Goal: Information Seeking & Learning: Find specific fact

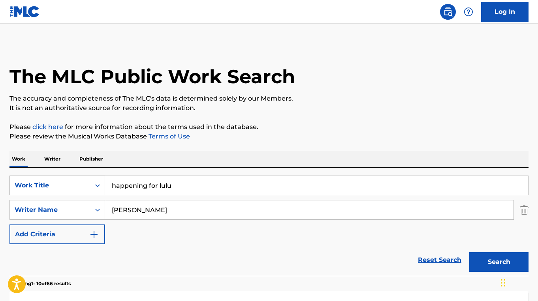
drag, startPoint x: 185, startPoint y: 183, endPoint x: 101, endPoint y: 179, distance: 84.2
click at [101, 179] on div "SearchWithCriteria0e551b54-4ef6-4bff-b47e-8e665843d57b Work Title happening for…" at bounding box center [268, 186] width 519 height 20
paste input "TAKE IT TO THE GRAVEYARD"
type input "TAKE IT TO THE GRAVEYARD"
click at [153, 260] on div "Reset Search Search" at bounding box center [268, 261] width 519 height 32
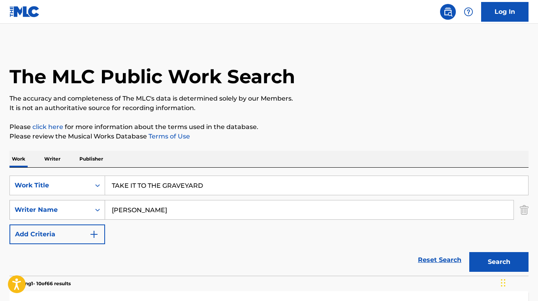
drag, startPoint x: 153, startPoint y: 213, endPoint x: 95, endPoint y: 209, distance: 57.8
click at [95, 209] on div "SearchWithCriteria9f3b18a7-4f6a-4f09-858f-c6c589ab2f12 Writer Name [PERSON_NAME]" at bounding box center [268, 210] width 519 height 20
paste input "[PERSON_NAME]"
type input "[PERSON_NAME]"
click at [469, 252] on button "Search" at bounding box center [498, 262] width 59 height 20
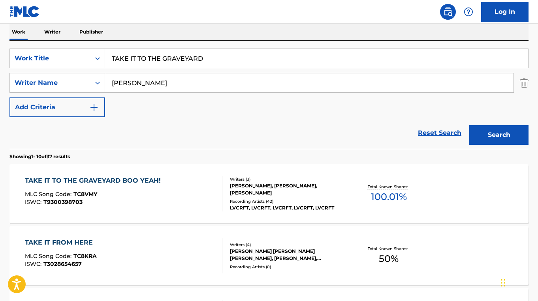
scroll to position [128, 0]
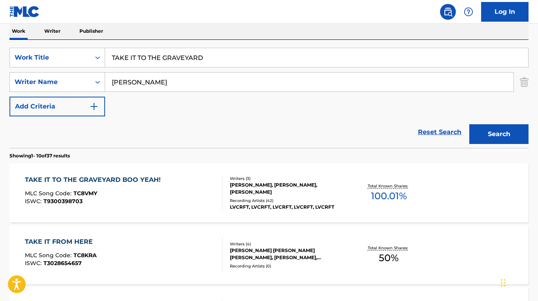
click at [194, 202] on div "TAKE IT TO THE GRAVEYARD BOO YEAH! MLC Song Code : TC8VMY ISWC : T9300398703" at bounding box center [123, 193] width 197 height 36
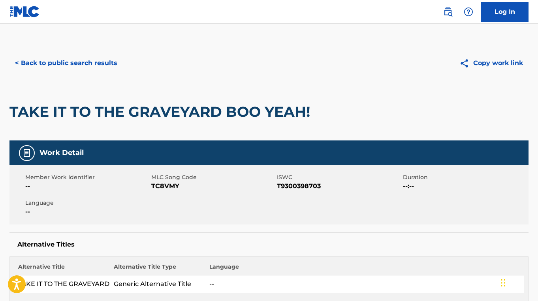
click at [91, 59] on button "< Back to public search results" at bounding box center [65, 63] width 113 height 20
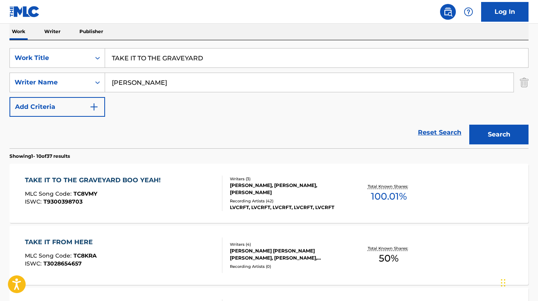
drag, startPoint x: 208, startPoint y: 60, endPoint x: 108, endPoint y: 57, distance: 100.0
click at [108, 57] on input "TAKE IT TO THE GRAVEYARD" at bounding box center [316, 58] width 423 height 19
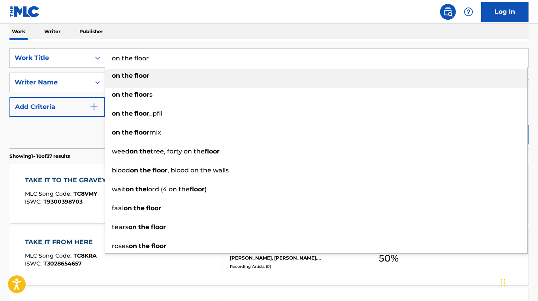
drag, startPoint x: 152, startPoint y: 57, endPoint x: 111, endPoint y: 58, distance: 41.1
click at [111, 58] on input "on the floor" at bounding box center [316, 58] width 423 height 19
type input "on the floor"
click at [156, 36] on div "Work Writer Publisher" at bounding box center [268, 31] width 519 height 17
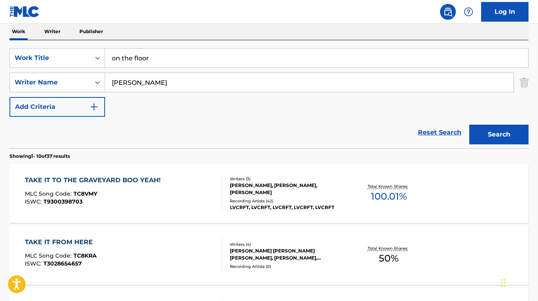
click at [182, 80] on input "[PERSON_NAME]" at bounding box center [309, 82] width 408 height 19
drag, startPoint x: 182, startPoint y: 80, endPoint x: 114, endPoint y: 80, distance: 67.6
click at [114, 80] on input "[PERSON_NAME]" at bounding box center [309, 82] width 408 height 19
paste input "[PERSON_NAME]"
type input "[PERSON_NAME]"
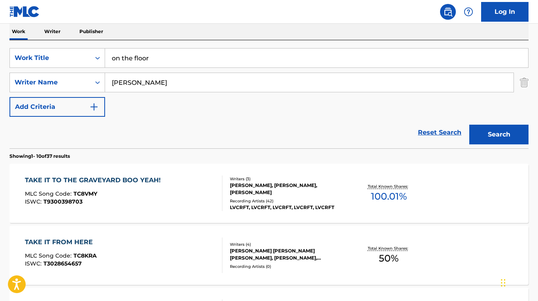
click at [469, 125] on button "Search" at bounding box center [498, 135] width 59 height 20
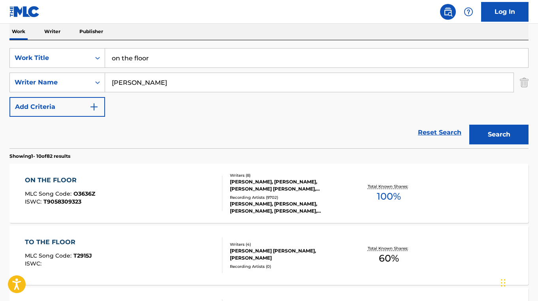
click at [288, 175] on div "Writers ( 8 )" at bounding box center [288, 176] width 116 height 6
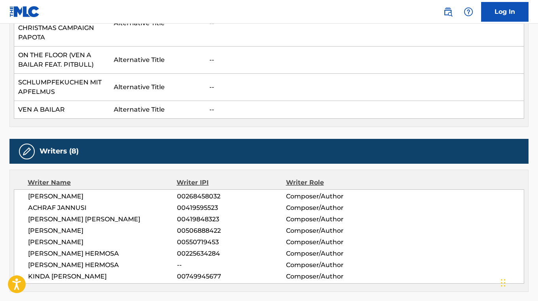
scroll to position [558, 0]
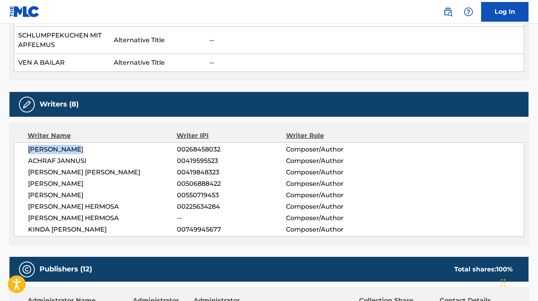
drag, startPoint x: 81, startPoint y: 141, endPoint x: 30, endPoint y: 142, distance: 51.0
click at [30, 145] on span "[PERSON_NAME]" at bounding box center [102, 149] width 149 height 9
copy span "[PERSON_NAME]"
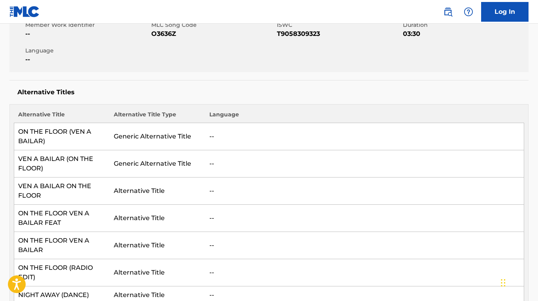
scroll to position [0, 0]
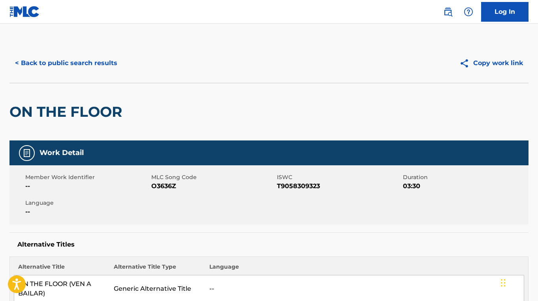
click at [104, 63] on button "< Back to public search results" at bounding box center [65, 63] width 113 height 20
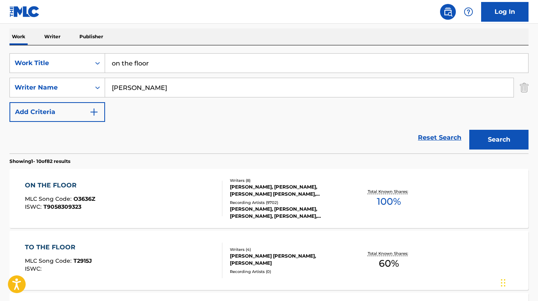
scroll to position [122, 0]
click at [154, 66] on input "on the floor" at bounding box center [316, 63] width 423 height 19
drag, startPoint x: 130, startPoint y: 61, endPoint x: 107, endPoint y: 57, distance: 23.3
click at [107, 57] on input "on the floor" at bounding box center [316, 63] width 423 height 19
paste input "TILL THE WORLD ENDS"
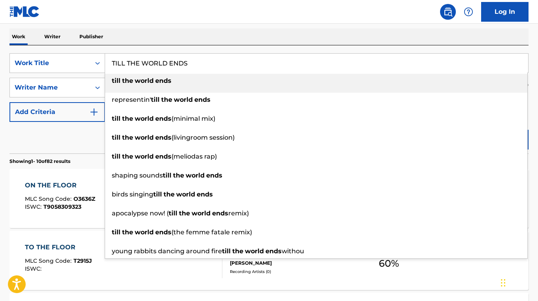
type input "TILL THE WORLD ENDS"
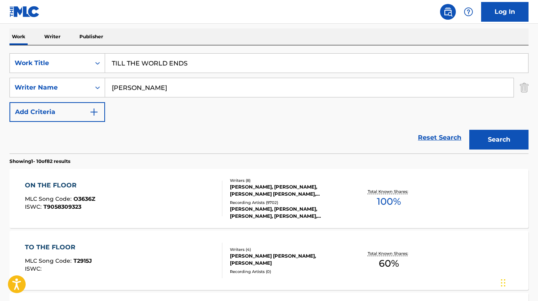
click at [51, 148] on div "Reset Search Search" at bounding box center [268, 138] width 519 height 32
drag, startPoint x: 168, startPoint y: 88, endPoint x: 106, endPoint y: 86, distance: 61.3
click at [106, 86] on input "[PERSON_NAME]" at bounding box center [309, 87] width 408 height 19
paste input "[PERSON_NAME] [PERSON_NAME]"
type input "[PERSON_NAME] [PERSON_NAME]"
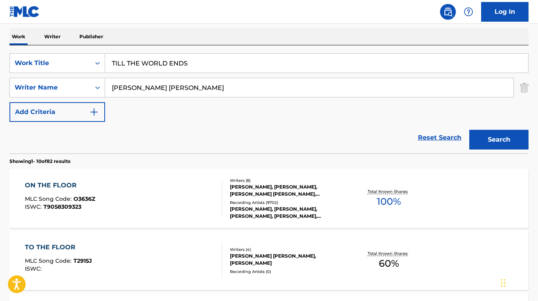
click at [469, 130] on button "Search" at bounding box center [498, 140] width 59 height 20
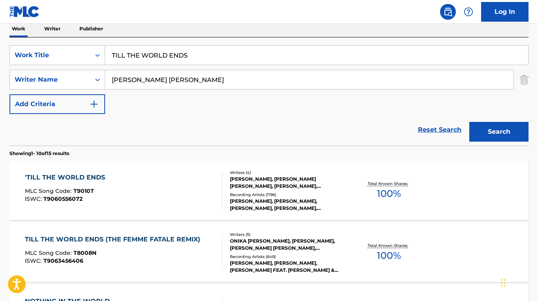
scroll to position [131, 0]
click at [200, 190] on div "'TILL THE WORLD ENDS MLC Song Code : T9010T ISWC : T9060556072" at bounding box center [123, 191] width 197 height 36
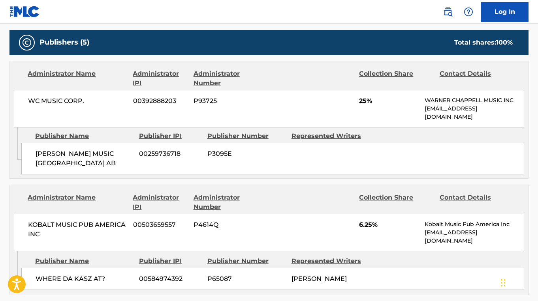
scroll to position [349, 0]
